Goal: Use online tool/utility: Use online tool/utility

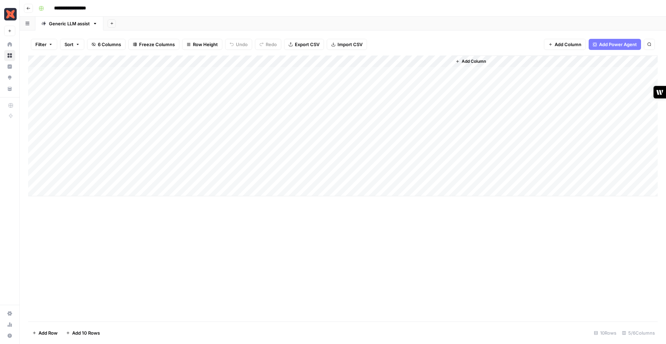
click at [365, 72] on div "Add Column" at bounding box center [343, 126] width 630 height 141
click at [381, 72] on div "Add Column" at bounding box center [343, 126] width 630 height 141
click at [353, 84] on div "Add Column" at bounding box center [343, 126] width 630 height 141
click at [365, 85] on div "Add Column" at bounding box center [343, 126] width 630 height 141
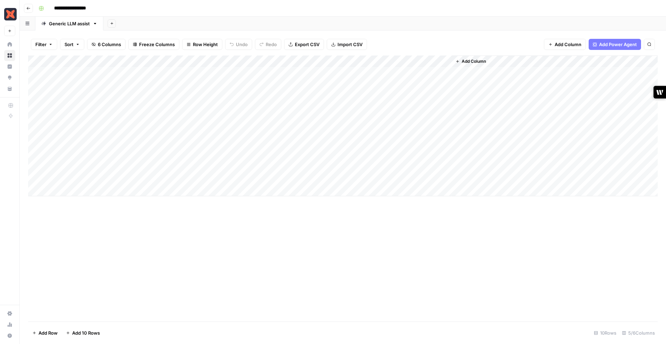
click at [359, 122] on div "Add Column" at bounding box center [343, 126] width 630 height 141
click at [382, 84] on div "Add Column" at bounding box center [343, 126] width 630 height 141
click at [383, 131] on div "Add Column" at bounding box center [343, 126] width 630 height 141
click at [383, 94] on div "Add Column" at bounding box center [343, 126] width 630 height 141
click at [384, 108] on div "Add Column" at bounding box center [343, 126] width 630 height 141
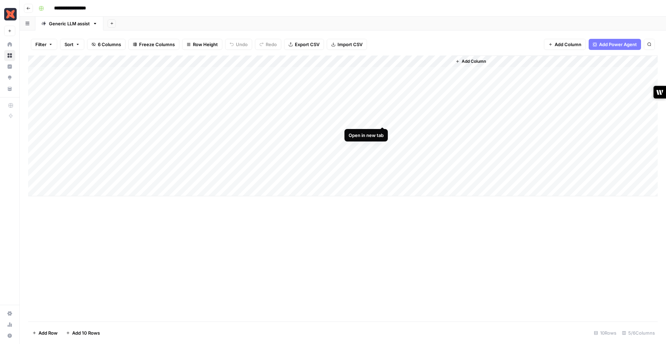
click at [382, 120] on div "Add Column" at bounding box center [343, 126] width 630 height 141
click at [382, 132] on div "Add Column" at bounding box center [343, 126] width 630 height 141
click at [382, 143] on div "Add Column" at bounding box center [343, 126] width 630 height 141
